Goal: Task Accomplishment & Management: Use online tool/utility

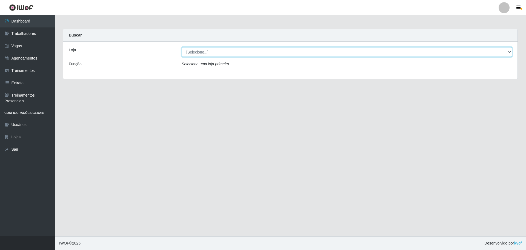
click at [195, 56] on select "[Selecione...] O ROSÁRIO ALIMENTOS" at bounding box center [347, 52] width 331 height 10
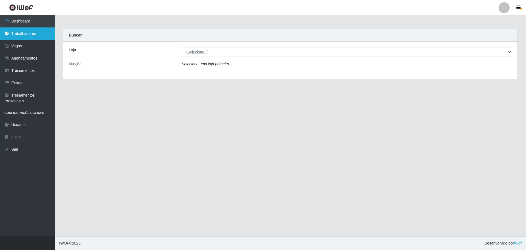
click at [19, 39] on link "Trabalhadores" at bounding box center [27, 33] width 55 height 12
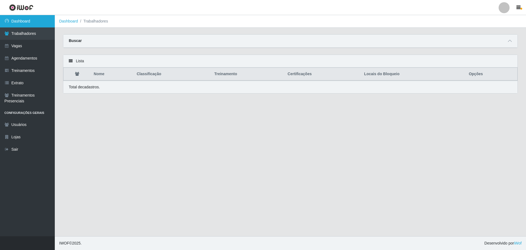
click at [39, 23] on link "Dashboard" at bounding box center [27, 21] width 55 height 12
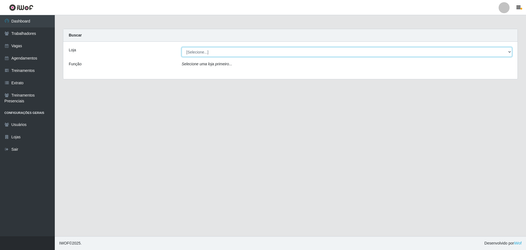
click at [247, 51] on select "[Selecione...] O ROSÁRIO ALIMENTOS" at bounding box center [347, 52] width 331 height 10
select select "349"
click at [182, 47] on select "[Selecione...] O ROSÁRIO ALIMENTOS" at bounding box center [347, 52] width 331 height 10
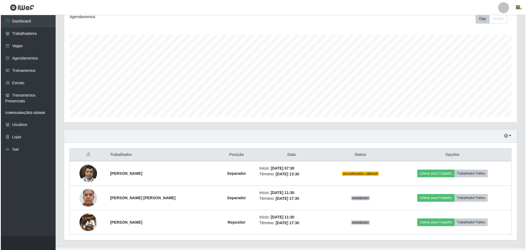
scroll to position [90, 0]
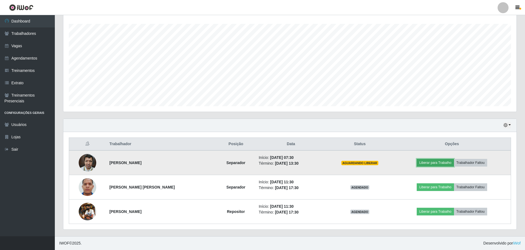
click at [433, 164] on button "Liberar para Trabalho" at bounding box center [435, 163] width 37 height 8
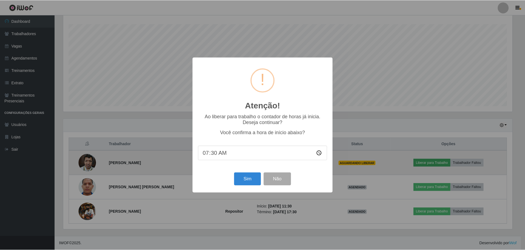
scroll to position [114, 450]
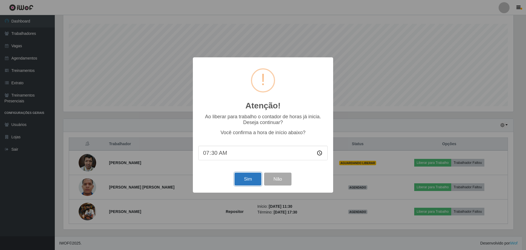
click at [242, 175] on button "Sim" at bounding box center [248, 178] width 27 height 13
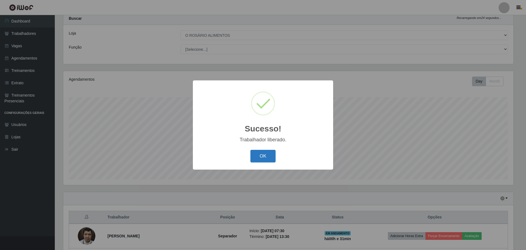
click at [273, 161] on button "OK" at bounding box center [263, 156] width 25 height 13
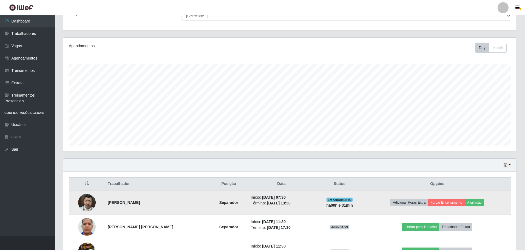
scroll to position [0, 0]
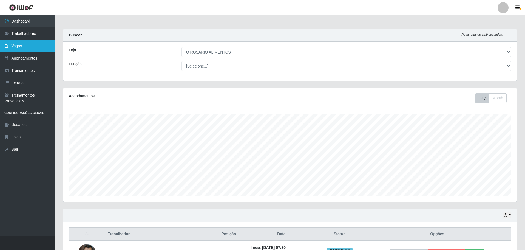
click at [33, 44] on link "Vagas" at bounding box center [27, 46] width 55 height 12
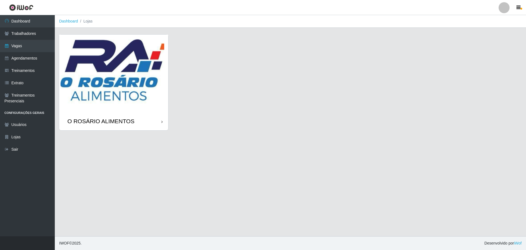
click at [121, 80] on img at bounding box center [113, 74] width 109 height 78
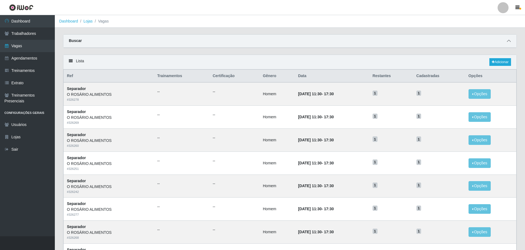
click at [507, 39] on span at bounding box center [509, 41] width 7 height 6
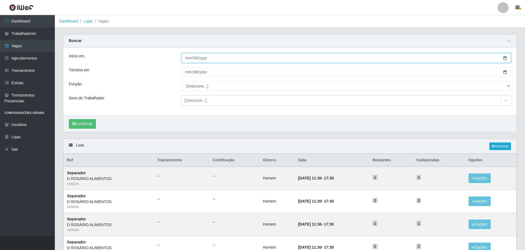
click at [504, 60] on input "Início em" at bounding box center [346, 58] width 330 height 10
type input "[DATE]"
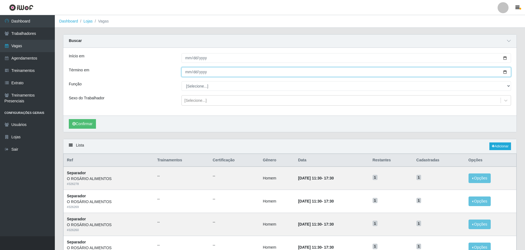
click at [504, 73] on input "Término em" at bounding box center [346, 72] width 330 height 10
type input "[DATE]"
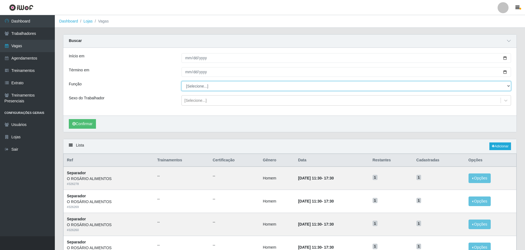
click at [204, 88] on select "[Selecione...] Auxiliar de Depósito Auxiliar de Depósito + Auxiliar de Depósito…" at bounding box center [346, 86] width 330 height 10
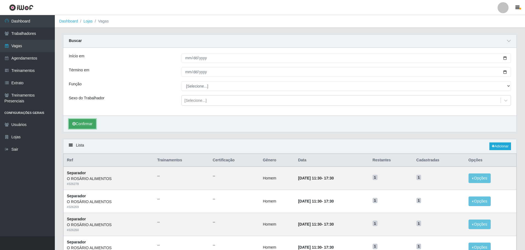
click at [84, 123] on button "Confirmar" at bounding box center [82, 124] width 27 height 10
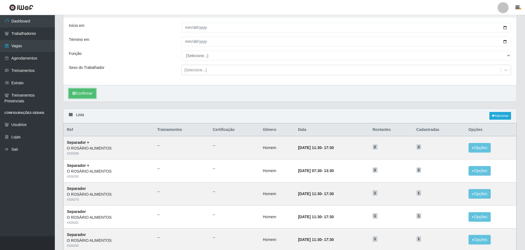
scroll to position [82, 0]
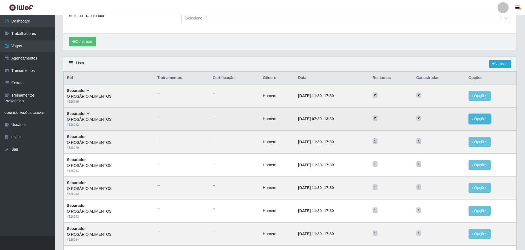
click at [477, 120] on button "Opções" at bounding box center [480, 119] width 22 height 10
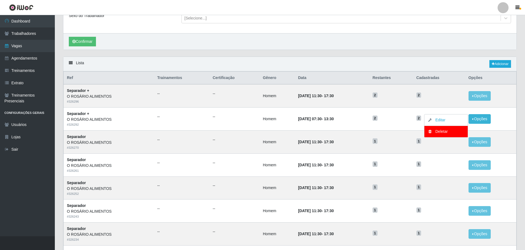
click at [355, 55] on div "Carregando... Buscar Início em [DATE] Término em [DATE] Função [Selecione...] A…" at bounding box center [290, 4] width 462 height 104
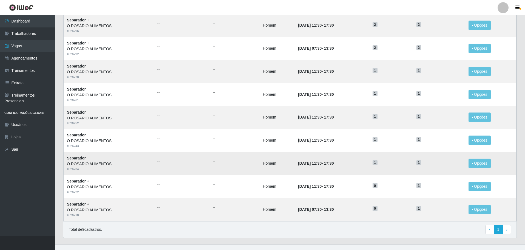
scroll to position [161, 0]
